Goal: Check status: Check status

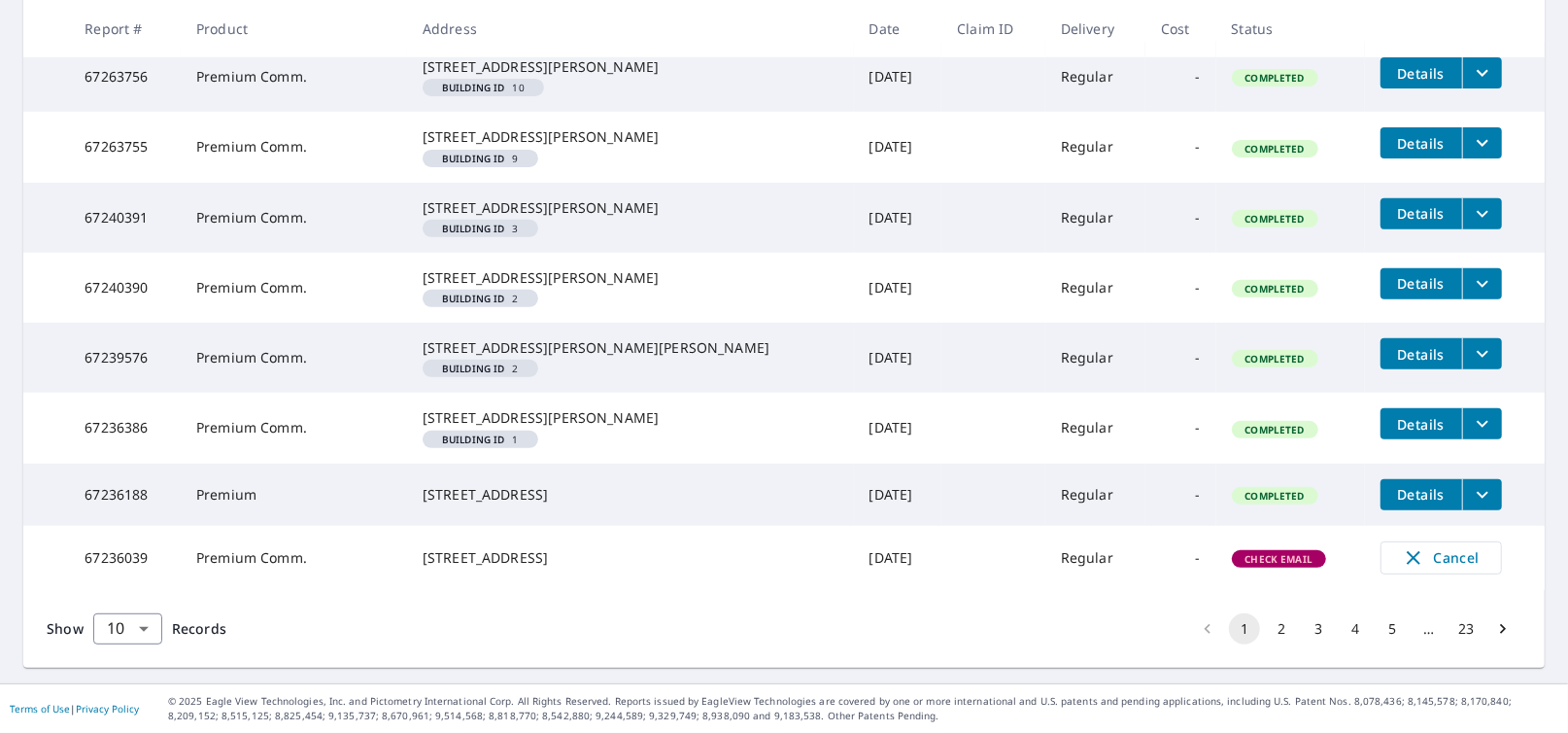
scroll to position [659, 0]
click at [1392, 345] on span "Details" at bounding box center [1421, 354] width 58 height 19
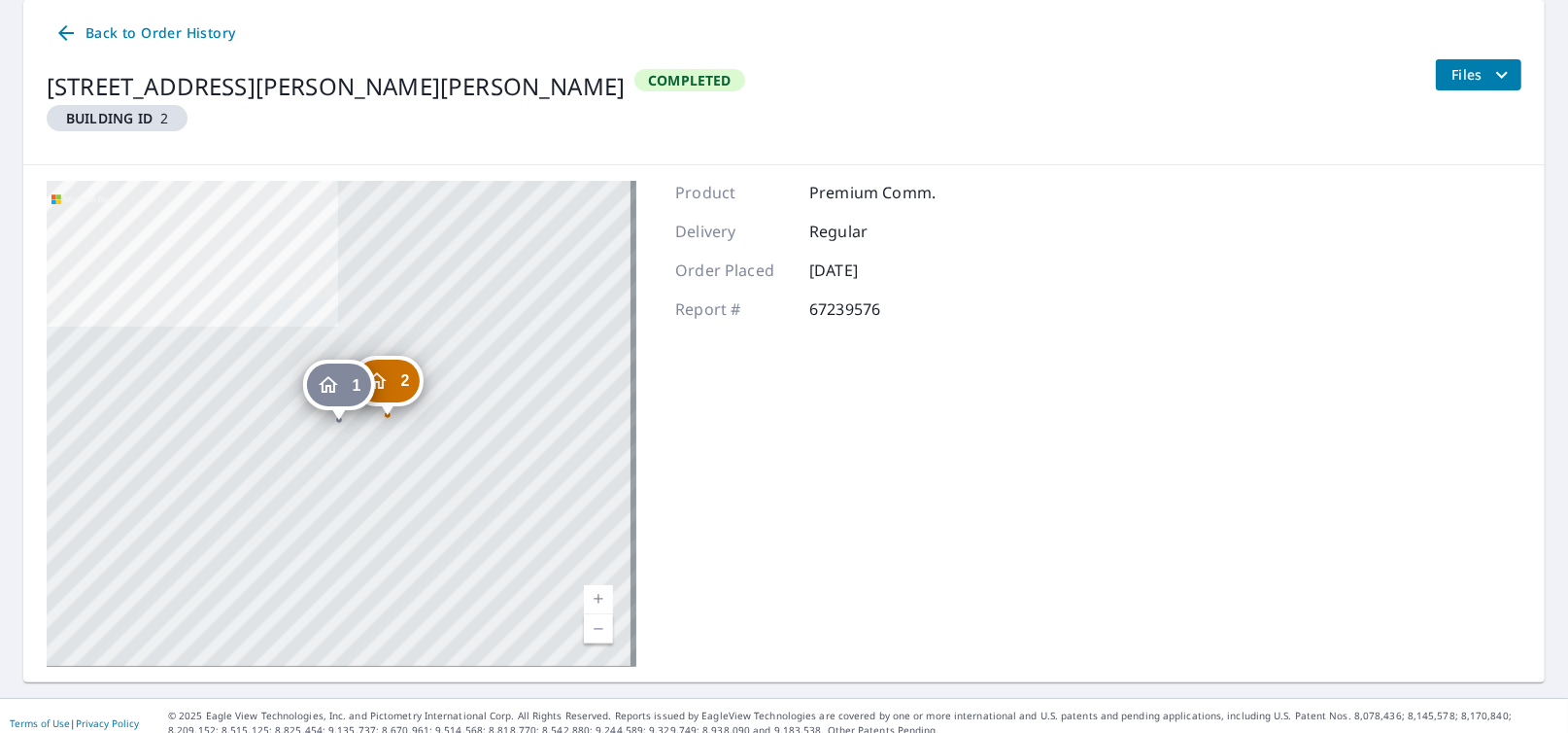
scroll to position [209, 0]
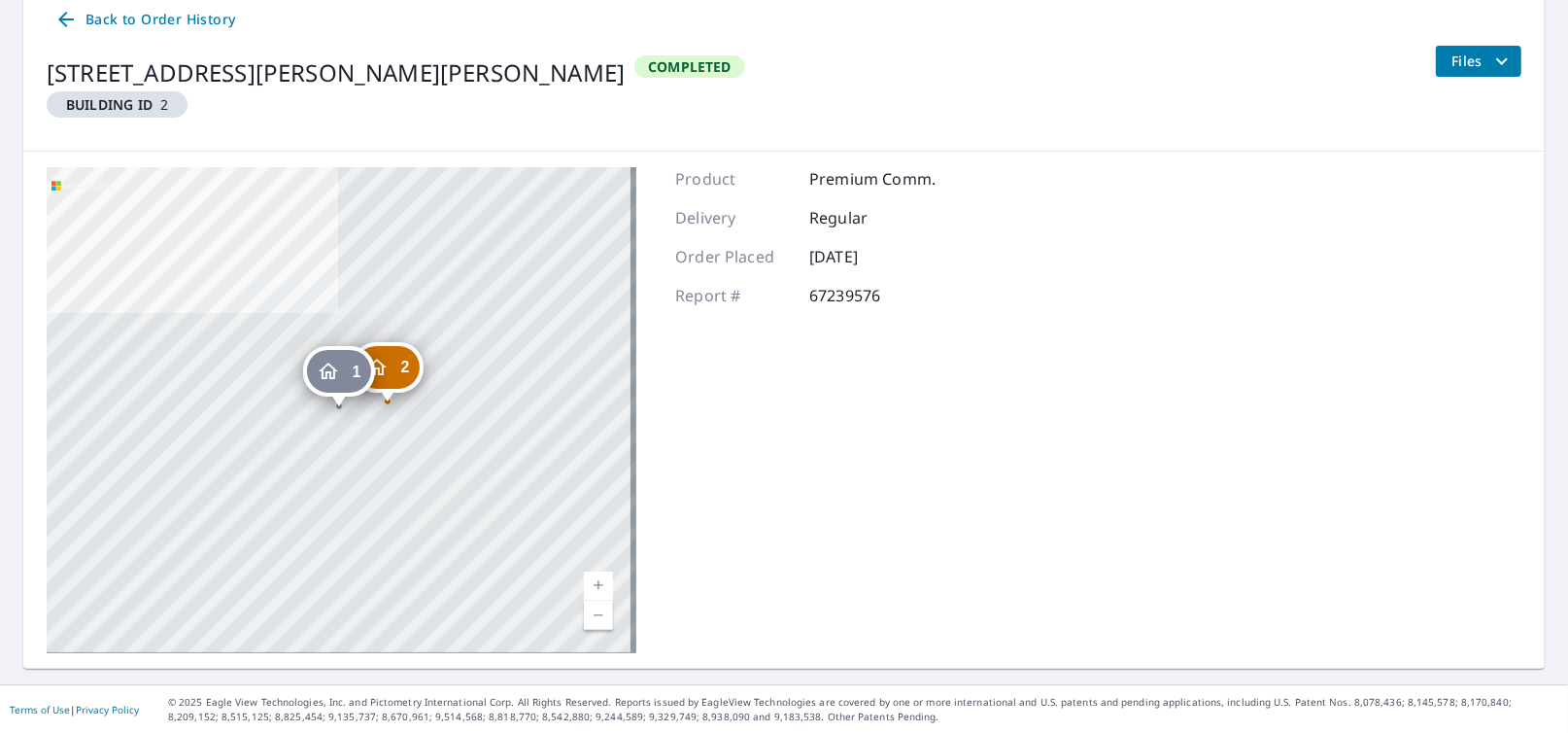
click at [335, 378] on icon "Dropped pin, building 1, Residential property, 1820 Wessel Ct Saint Charles, IL…" at bounding box center [327, 371] width 24 height 24
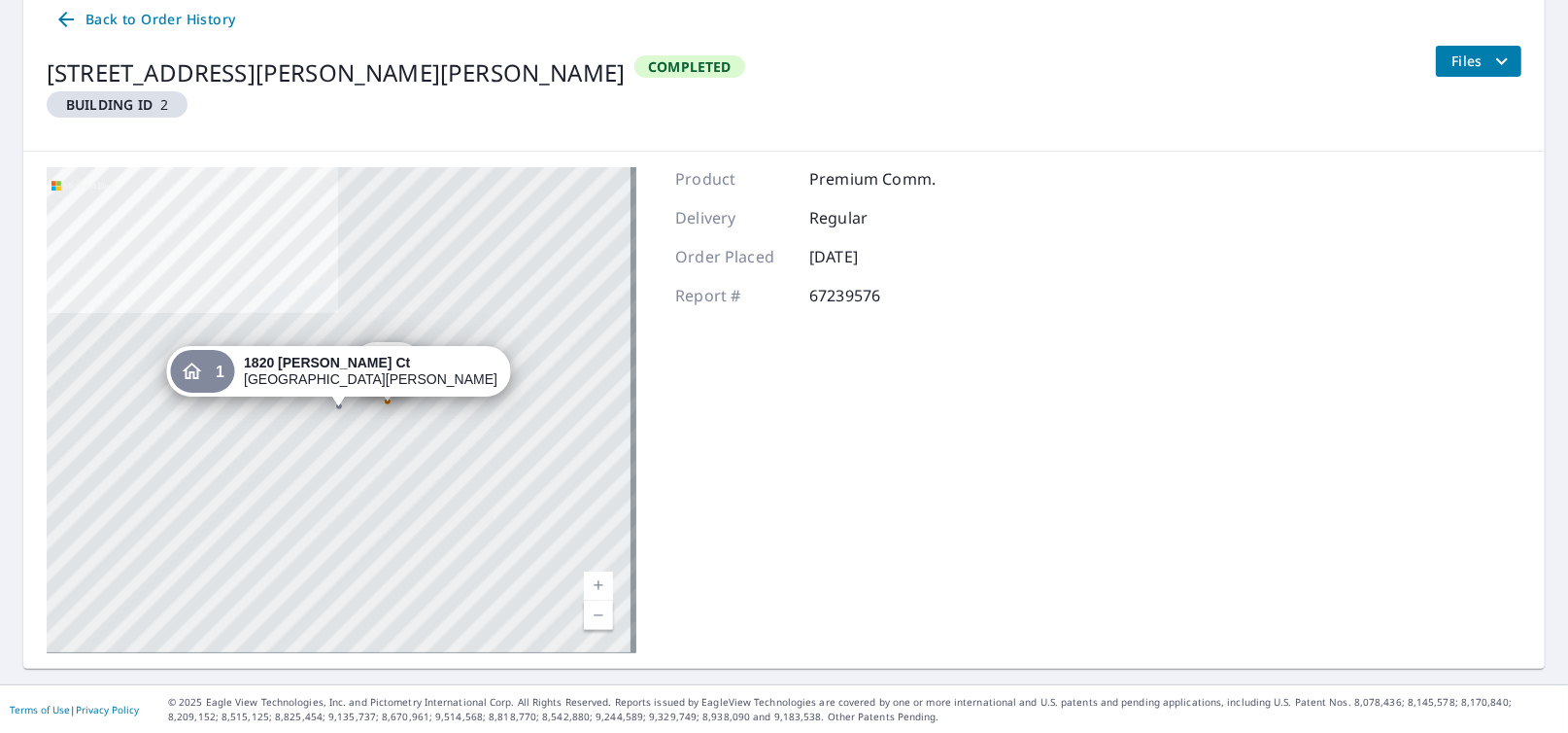
click at [740, 369] on div "Product Premium Comm. Delivery Regular Order Placed [DATE] Report # 67239576" at bounding box center [805, 410] width 260 height 485
drag, startPoint x: 261, startPoint y: 374, endPoint x: 272, endPoint y: 374, distance: 11.0
click at [234, 373] on div "1" at bounding box center [201, 371] width 64 height 43
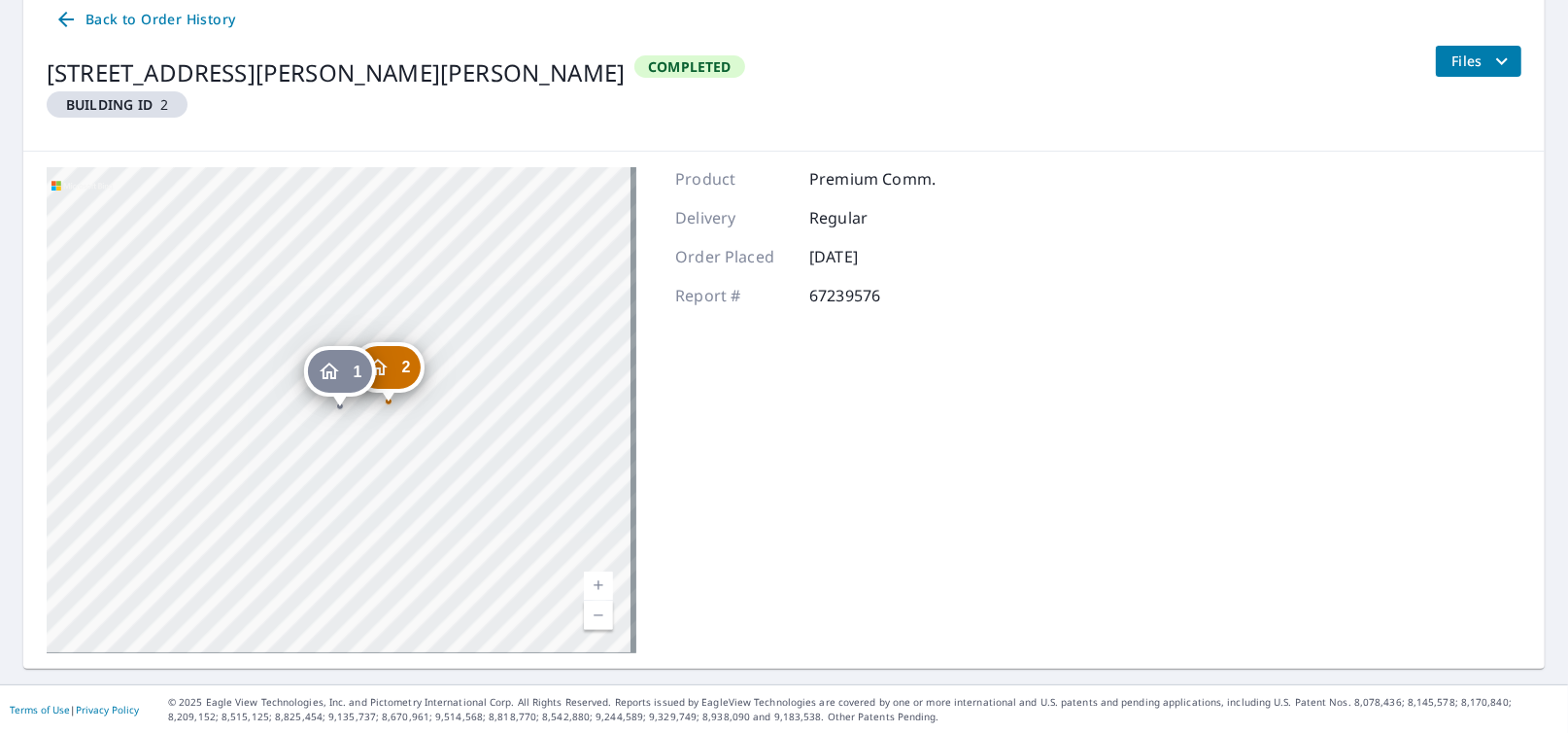
click at [334, 370] on icon "Dropped pin, building 1, Residential property, 1820 Wessel Ct Saint Charles, IL…" at bounding box center [328, 370] width 20 height 17
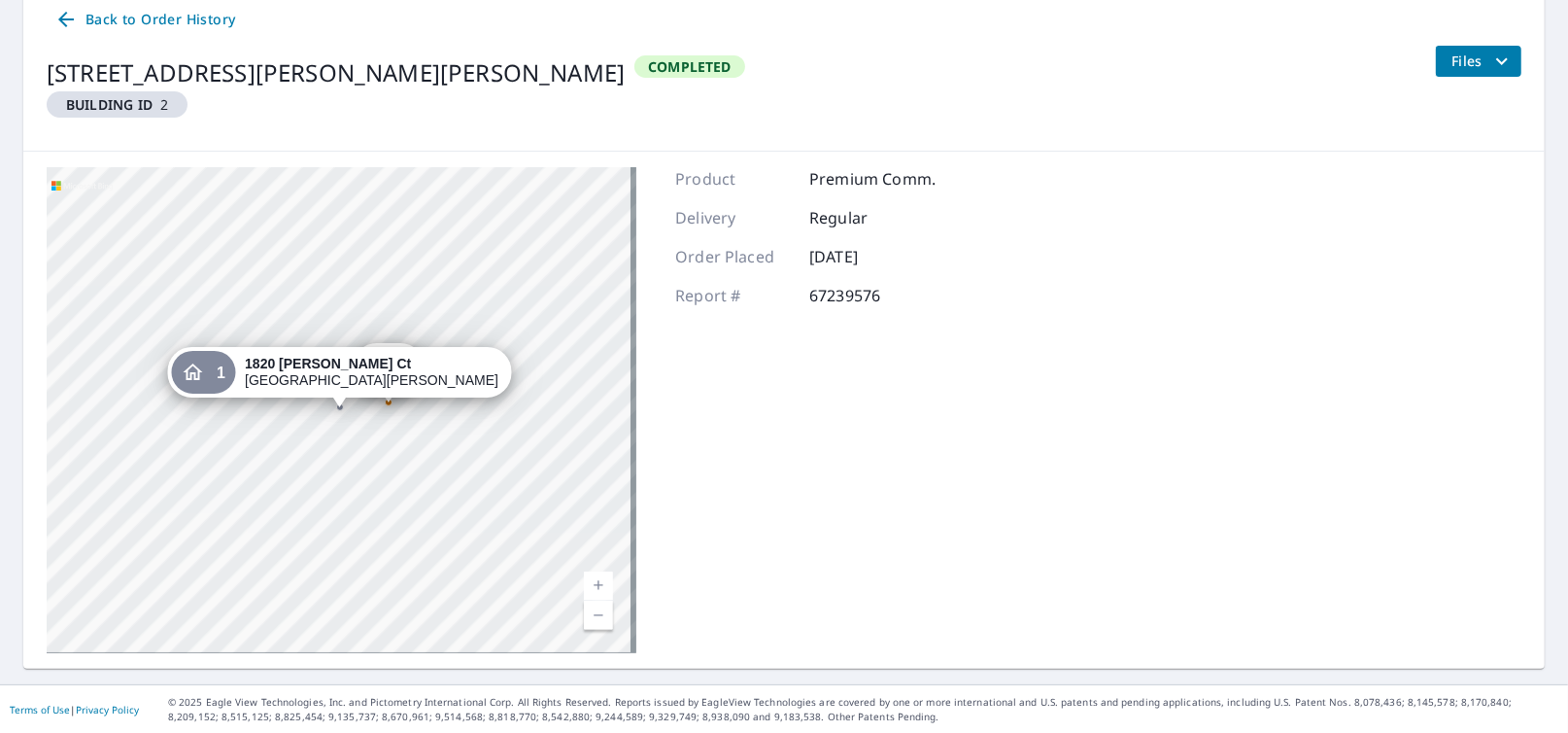
click at [359, 378] on div "[STREET_ADDRESS][PERSON_NAME][PERSON_NAME]" at bounding box center [371, 372] width 253 height 33
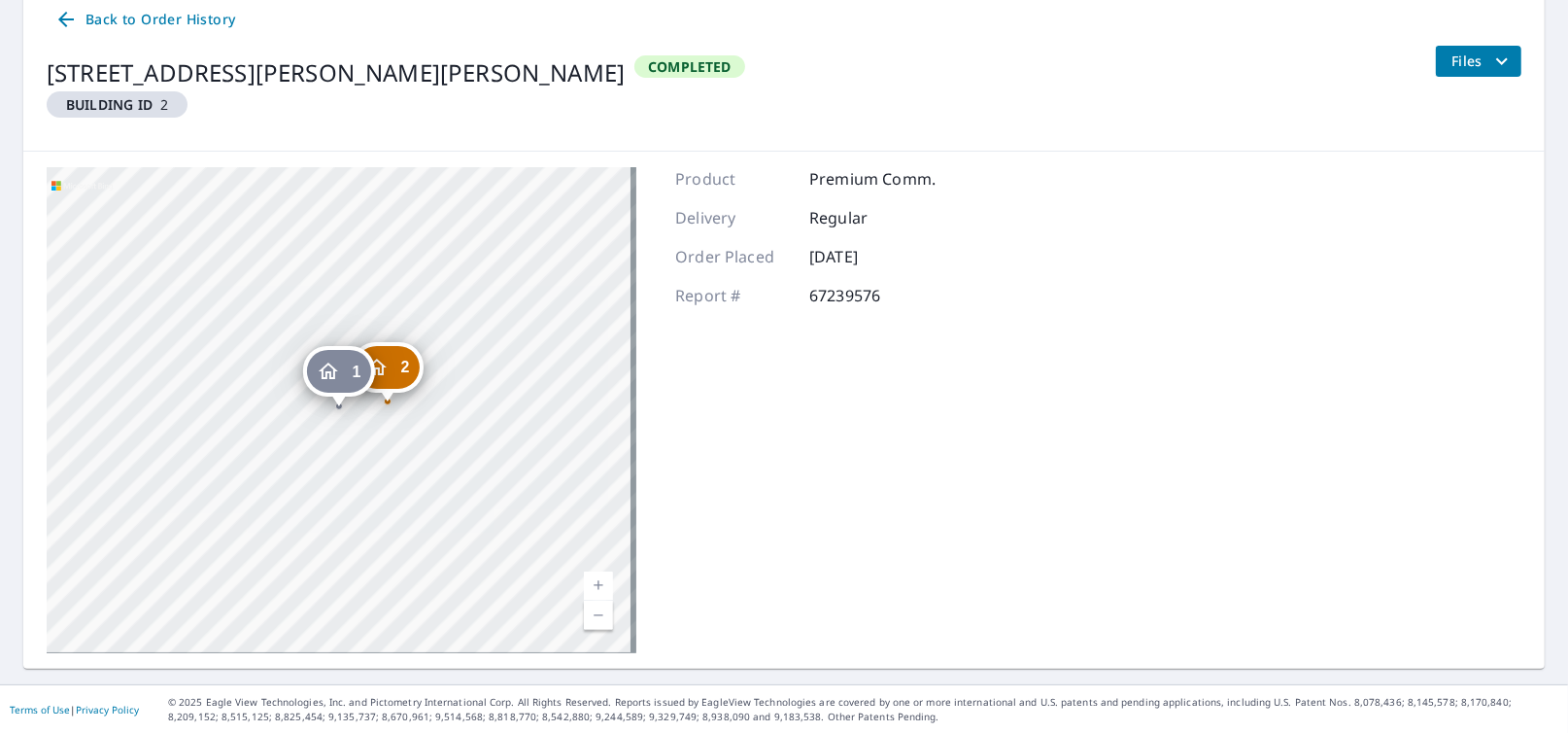
click at [398, 374] on div "2" at bounding box center [387, 367] width 64 height 43
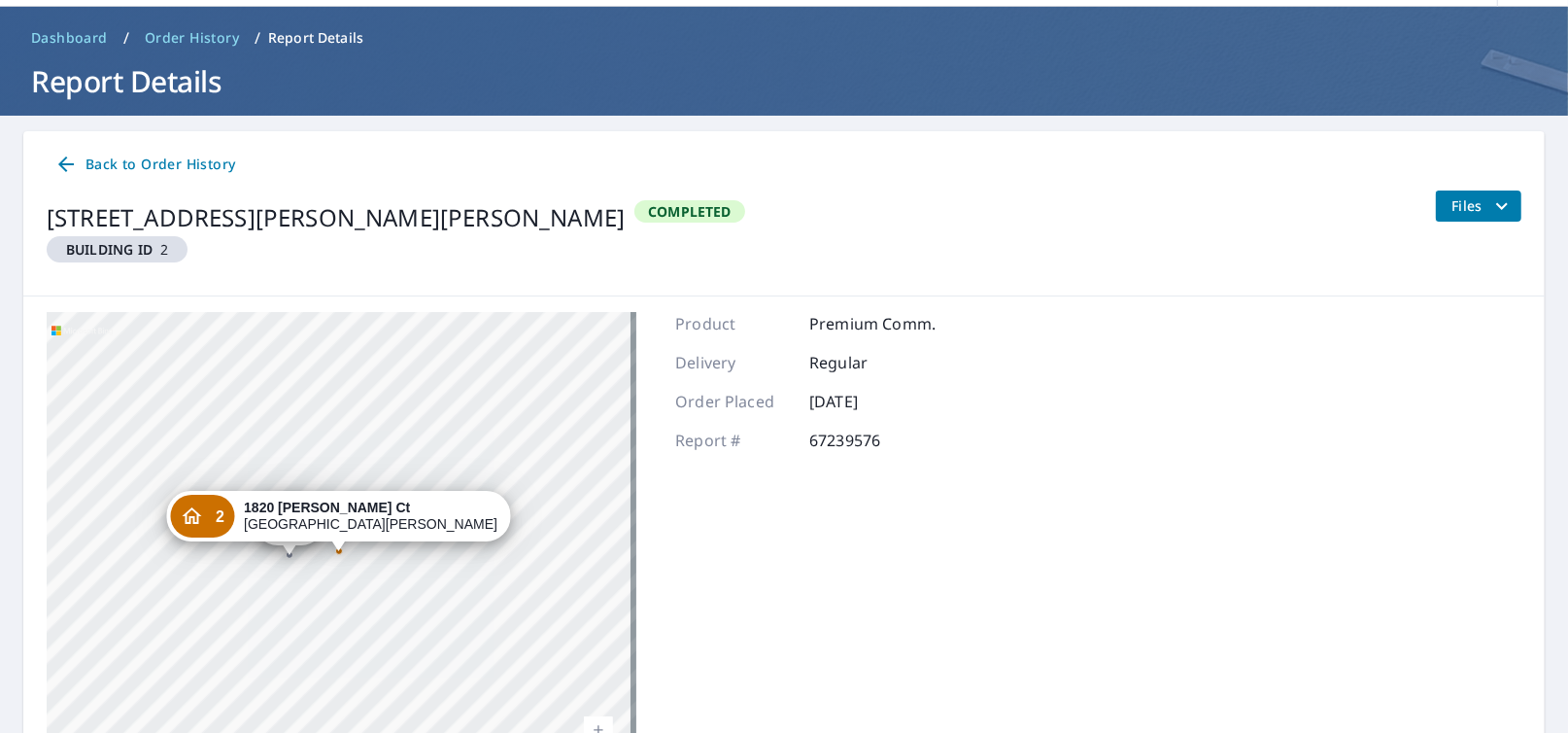
scroll to position [15, 0]
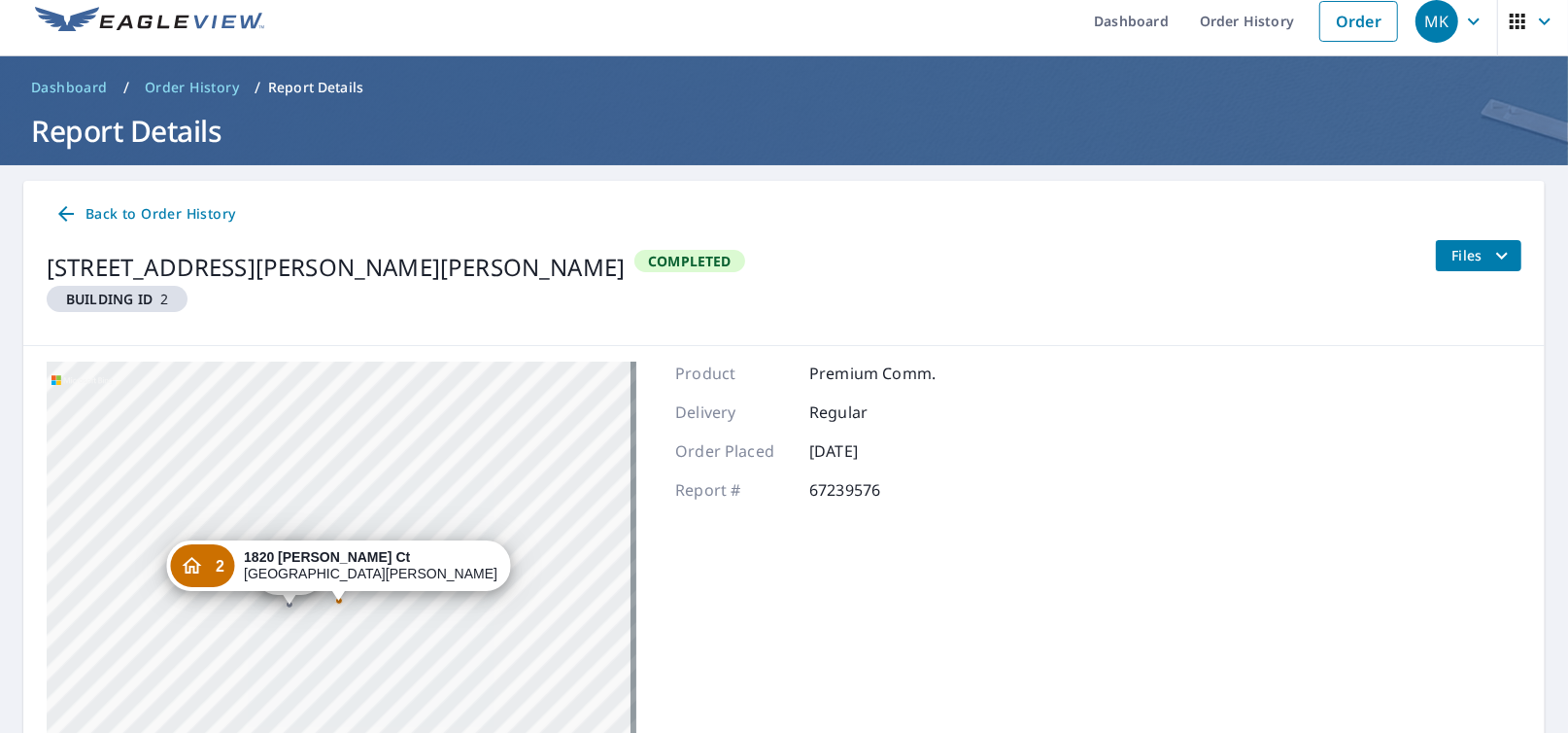
click at [1459, 255] on span "Files" at bounding box center [1483, 255] width 62 height 24
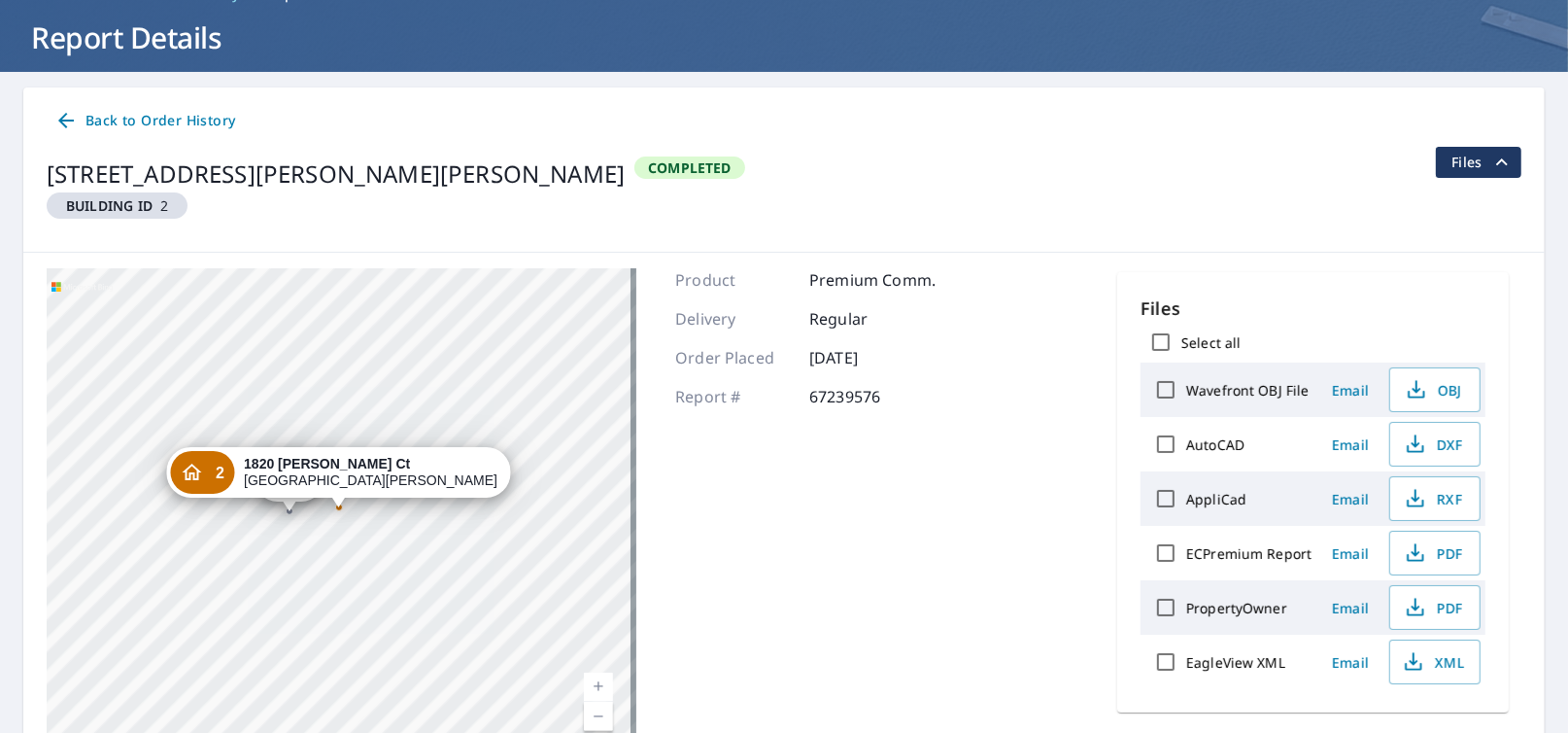
scroll to position [112, 0]
